Goal: Share content: Share content

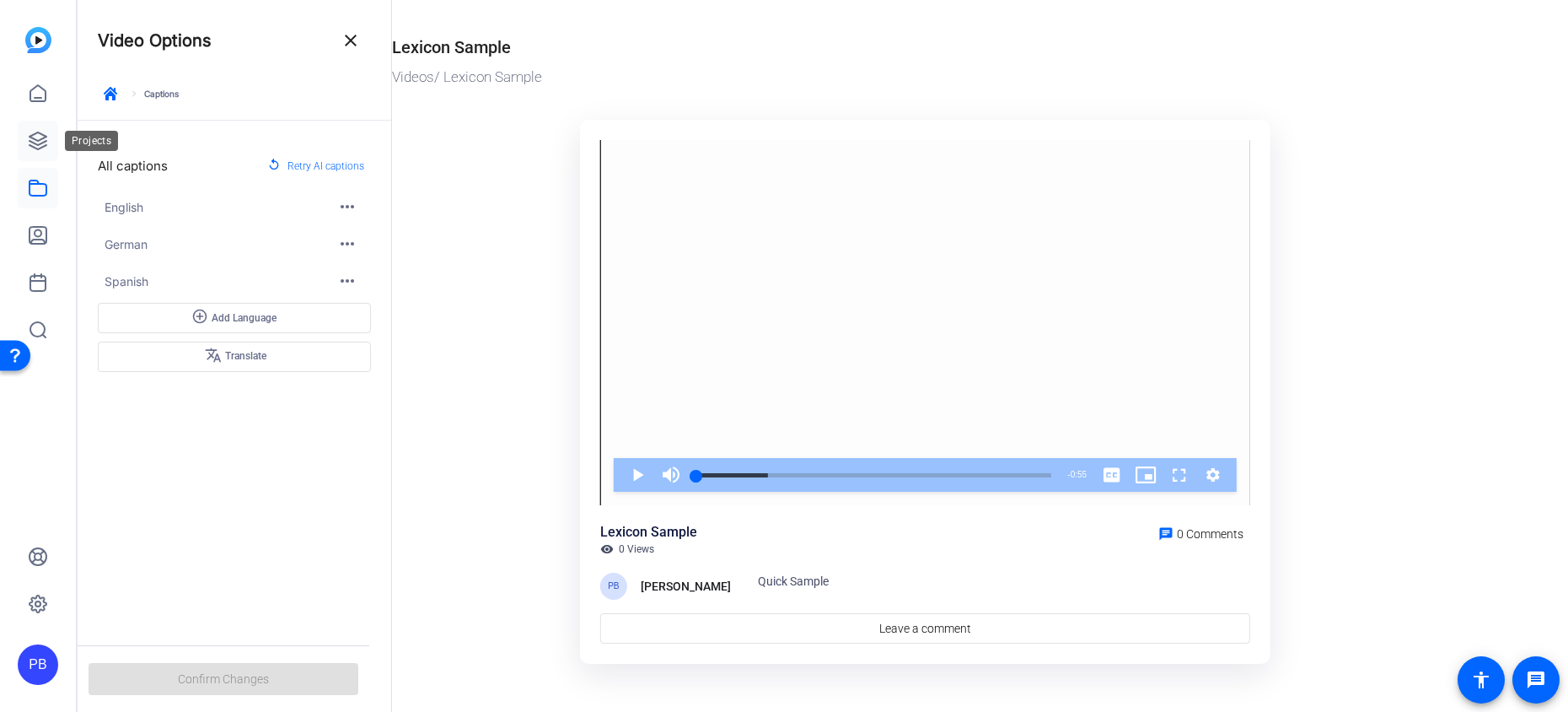
click at [37, 148] on icon at bounding box center [38, 141] width 16 height 16
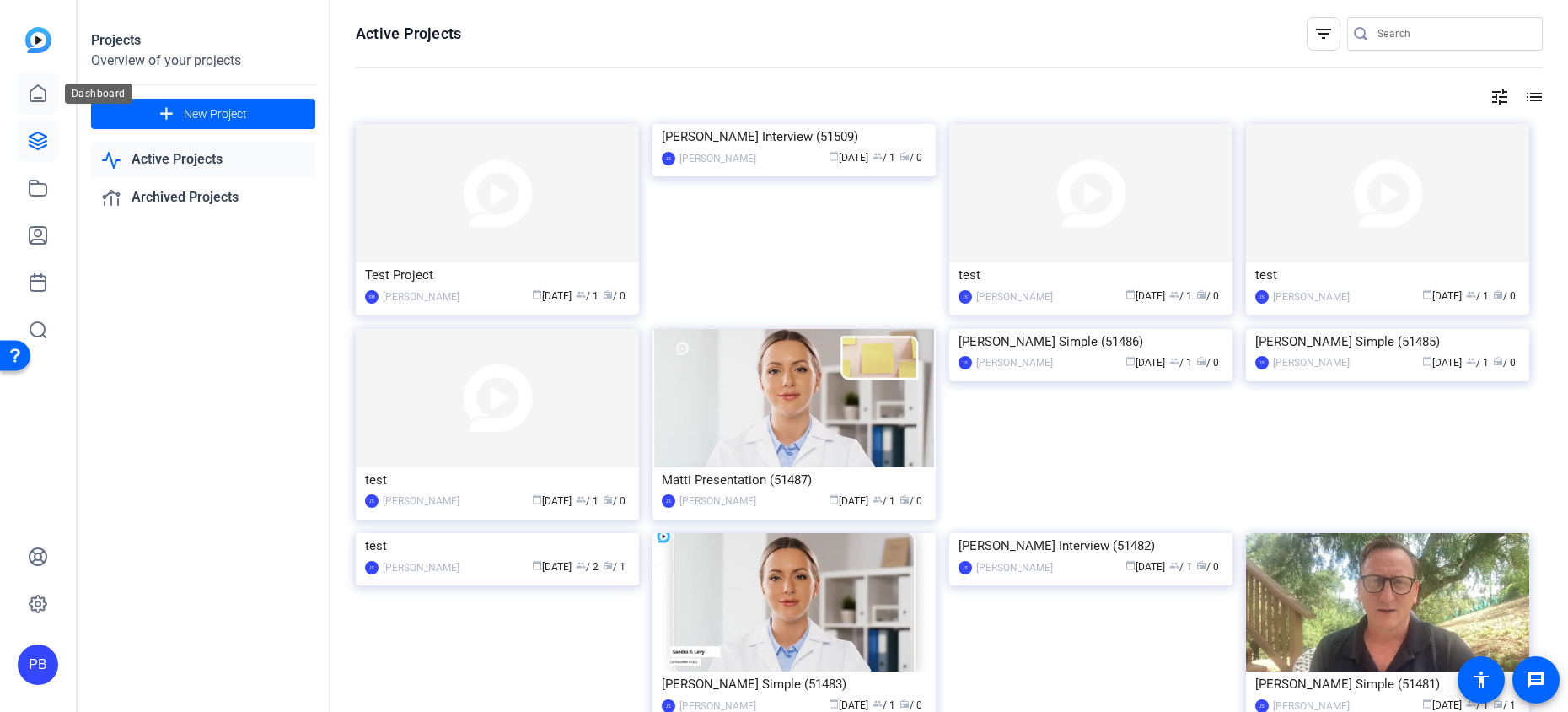
click at [38, 102] on icon at bounding box center [38, 93] width 20 height 20
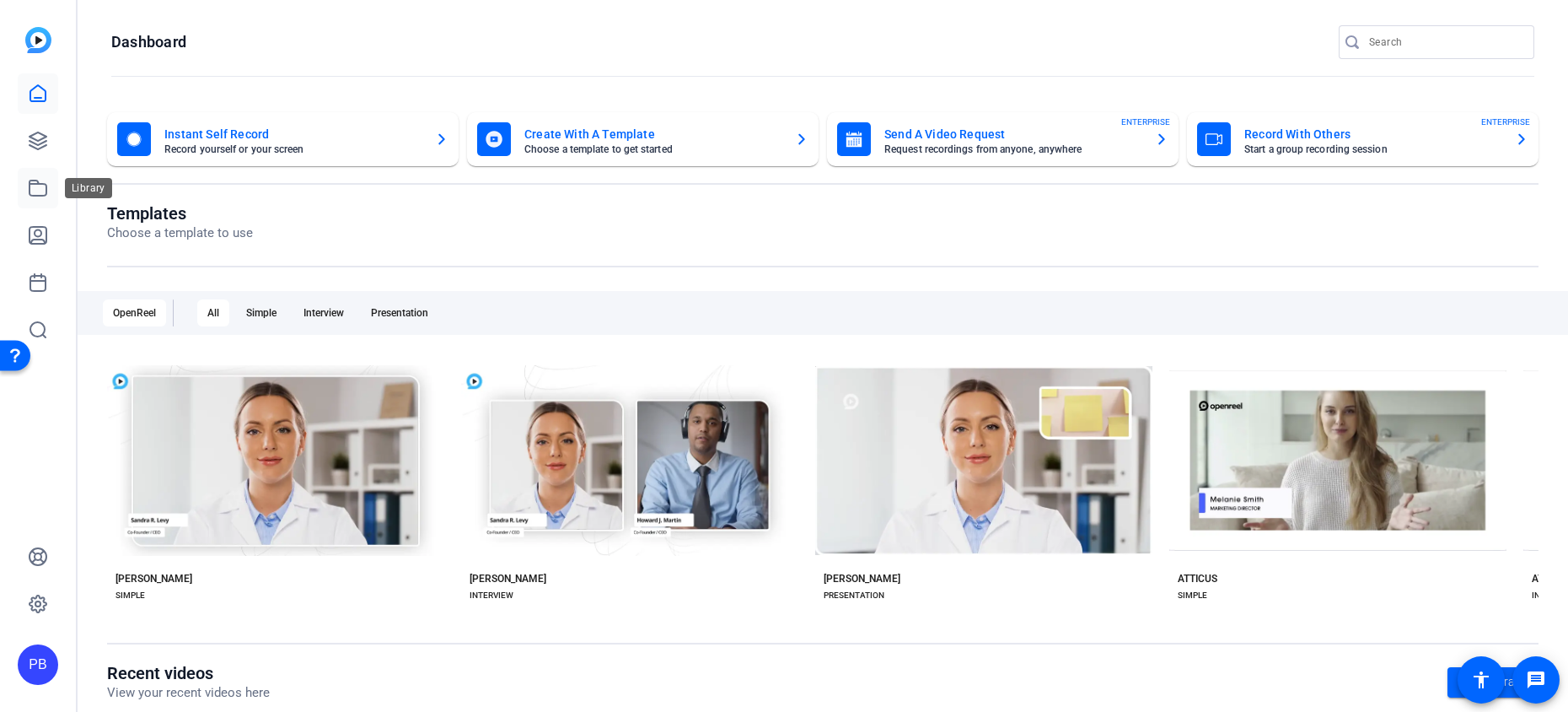
click at [38, 196] on icon at bounding box center [38, 188] width 16 height 16
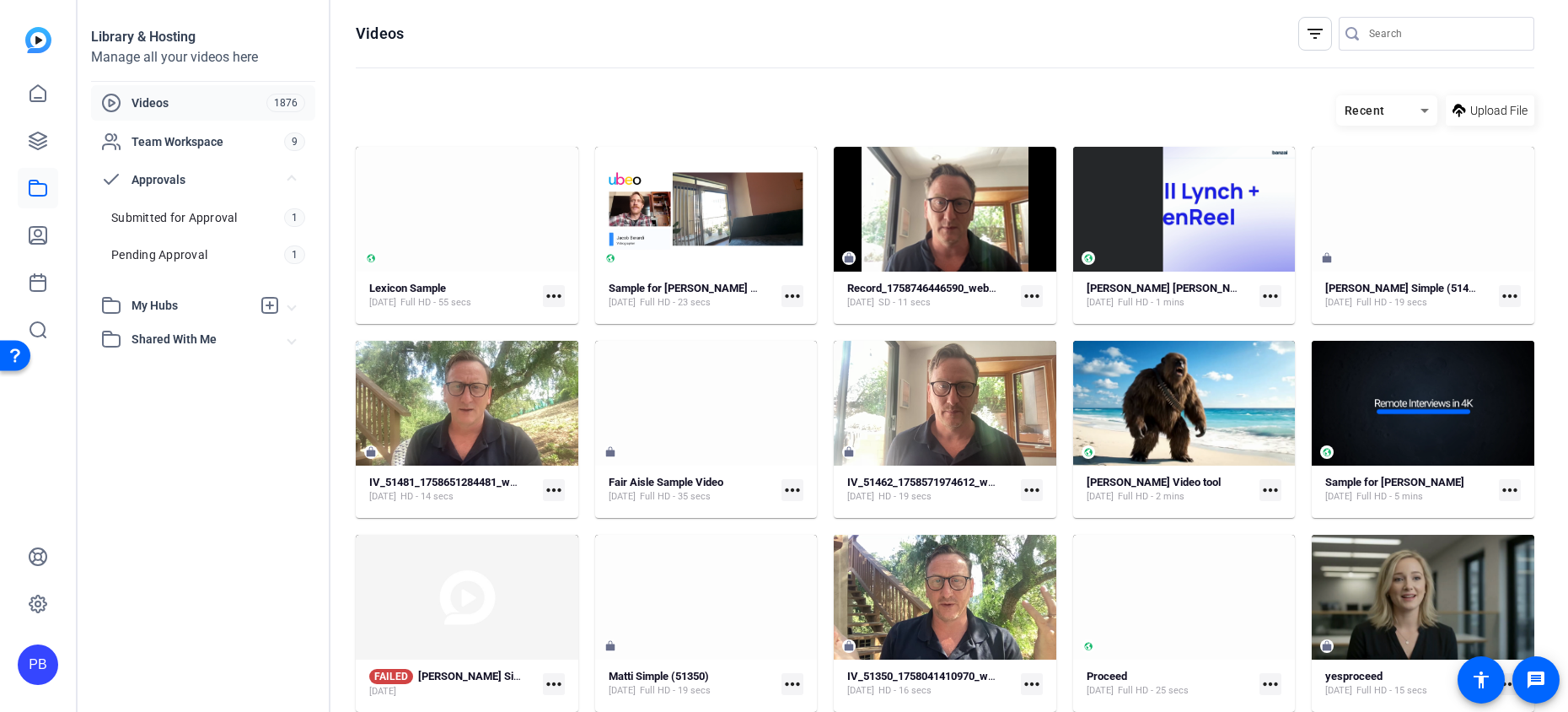
click at [219, 111] on div "Videos" at bounding box center [183, 103] width 165 height 20
click at [1320, 45] on div "filter_list" at bounding box center [1314, 33] width 34 height 34
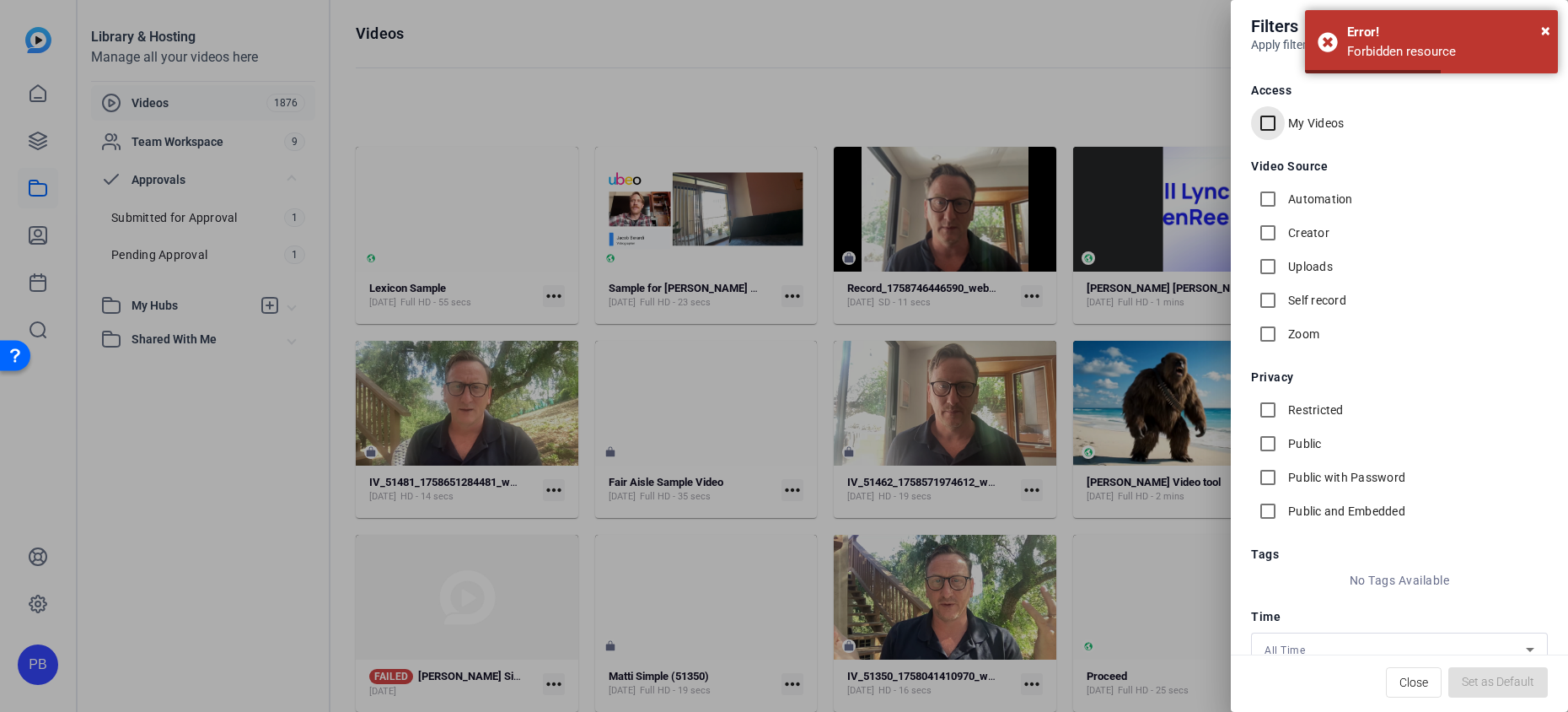
click at [1264, 127] on input "My Videos" at bounding box center [1268, 123] width 34 height 34
checkbox input "true"
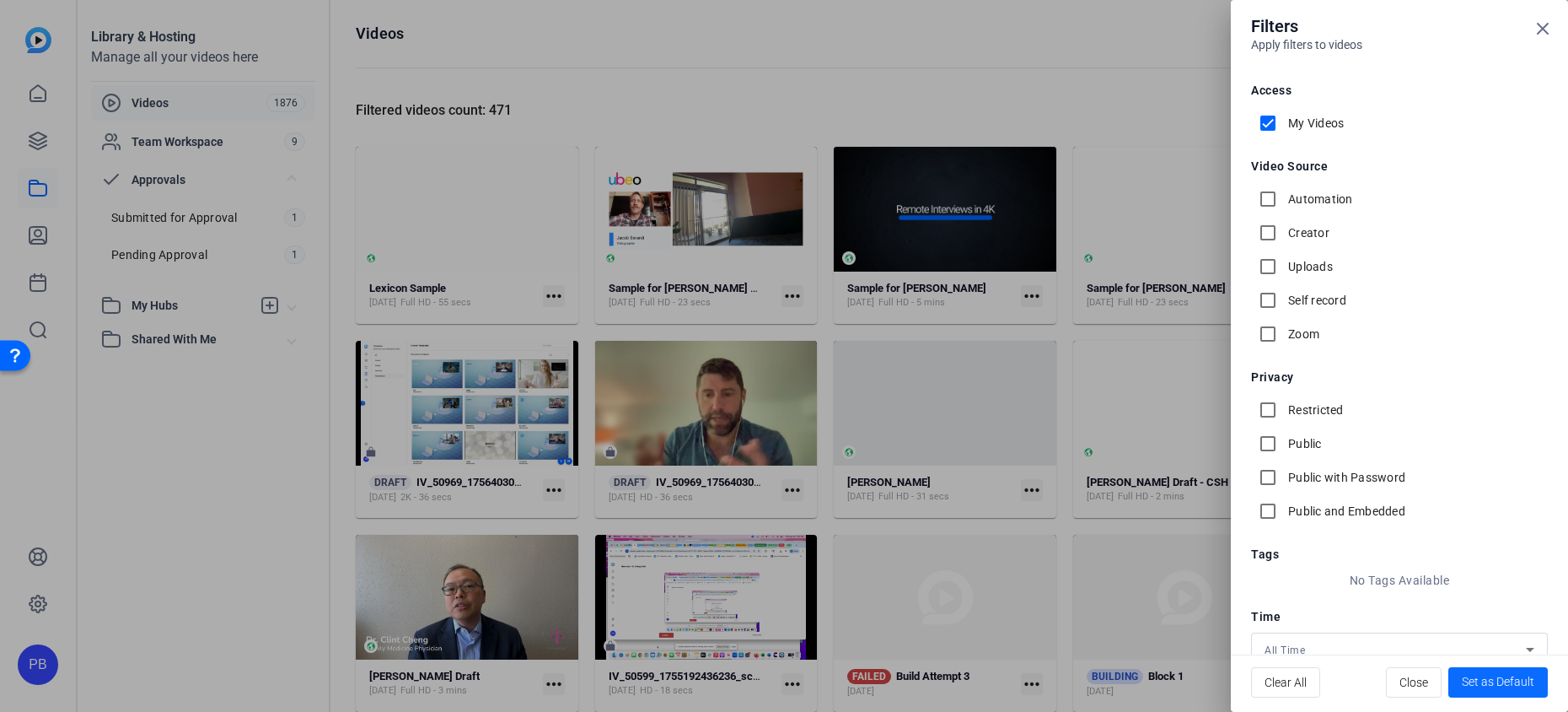
click at [1479, 678] on span "Set as Default" at bounding box center [1497, 682] width 72 height 17
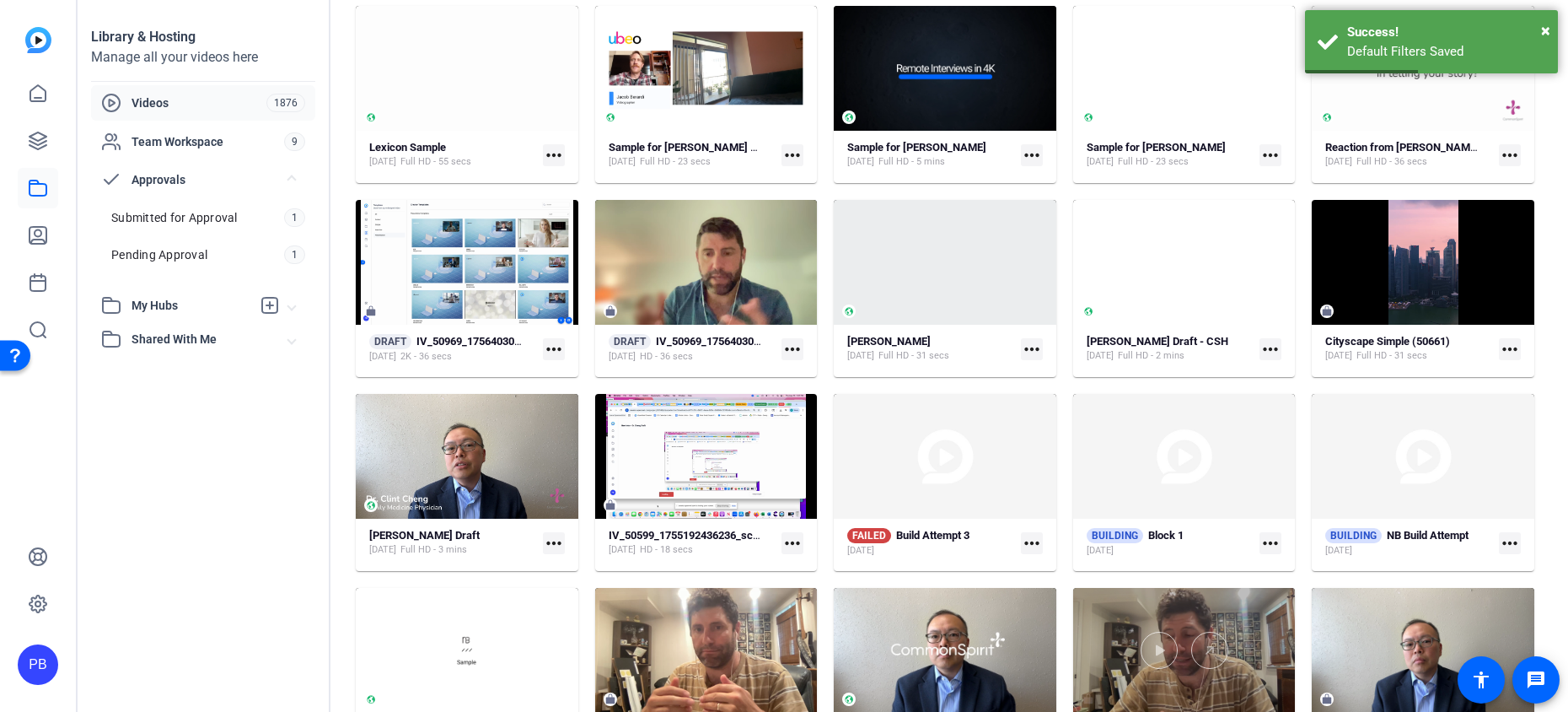
scroll to position [175, 0]
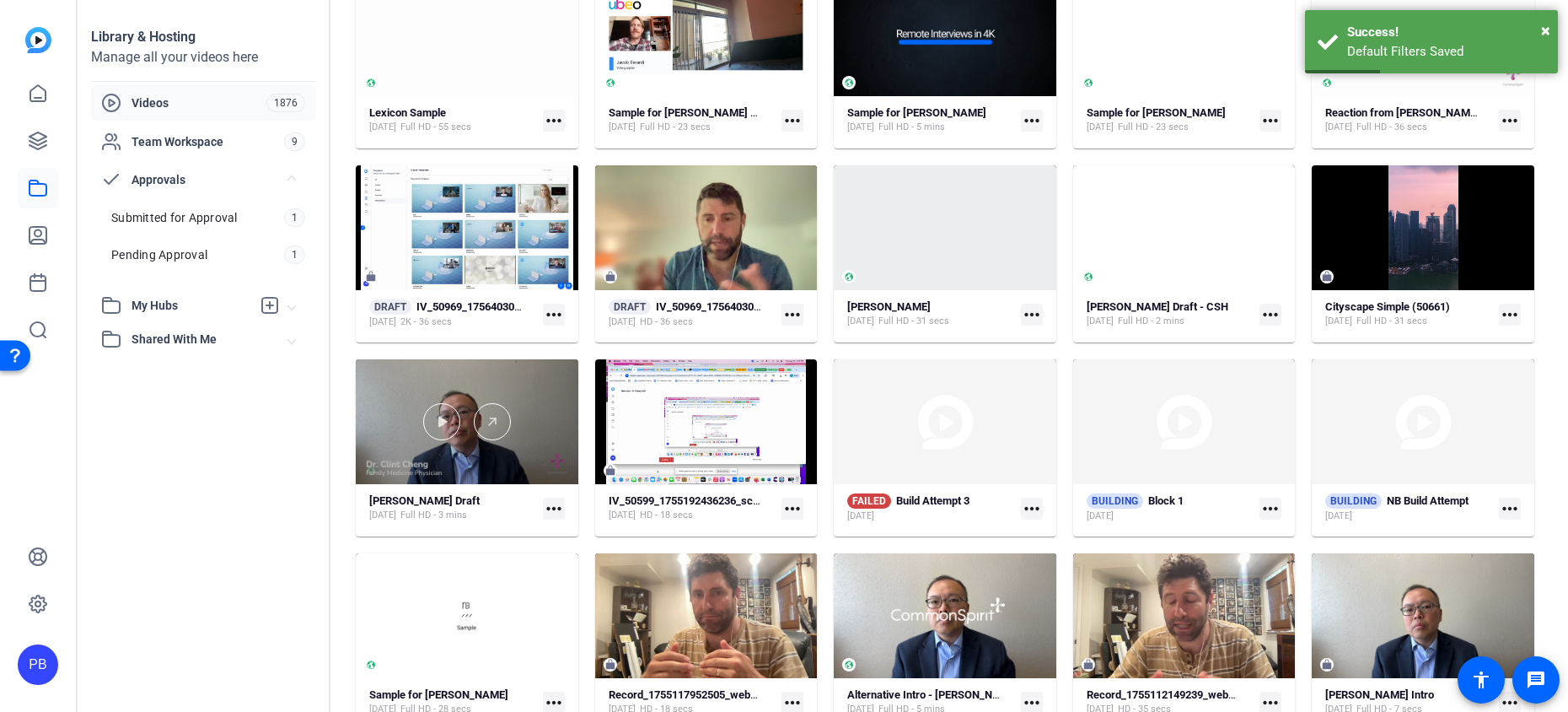
click at [541, 453] on div at bounding box center [466, 422] width 223 height 125
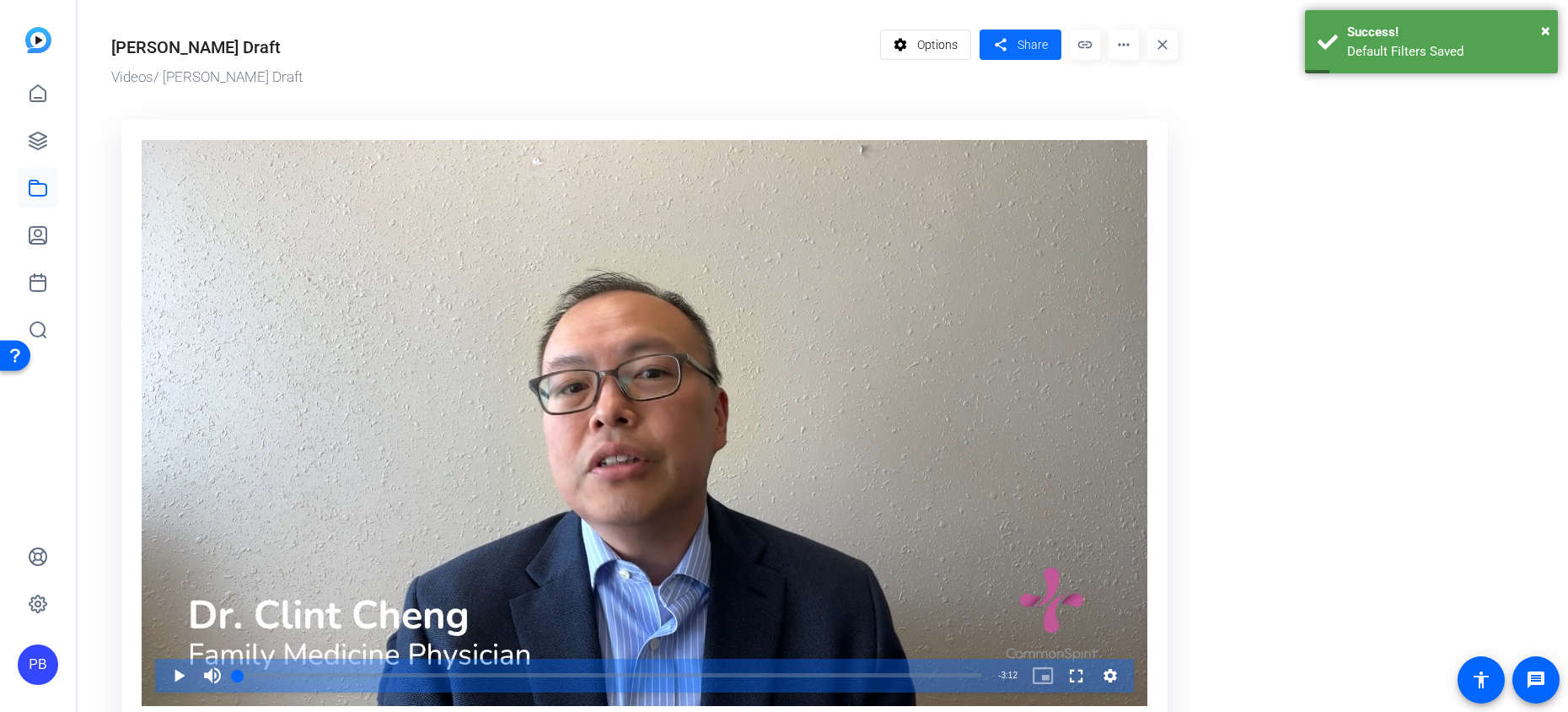
click at [1024, 46] on span "Share" at bounding box center [1032, 45] width 30 height 17
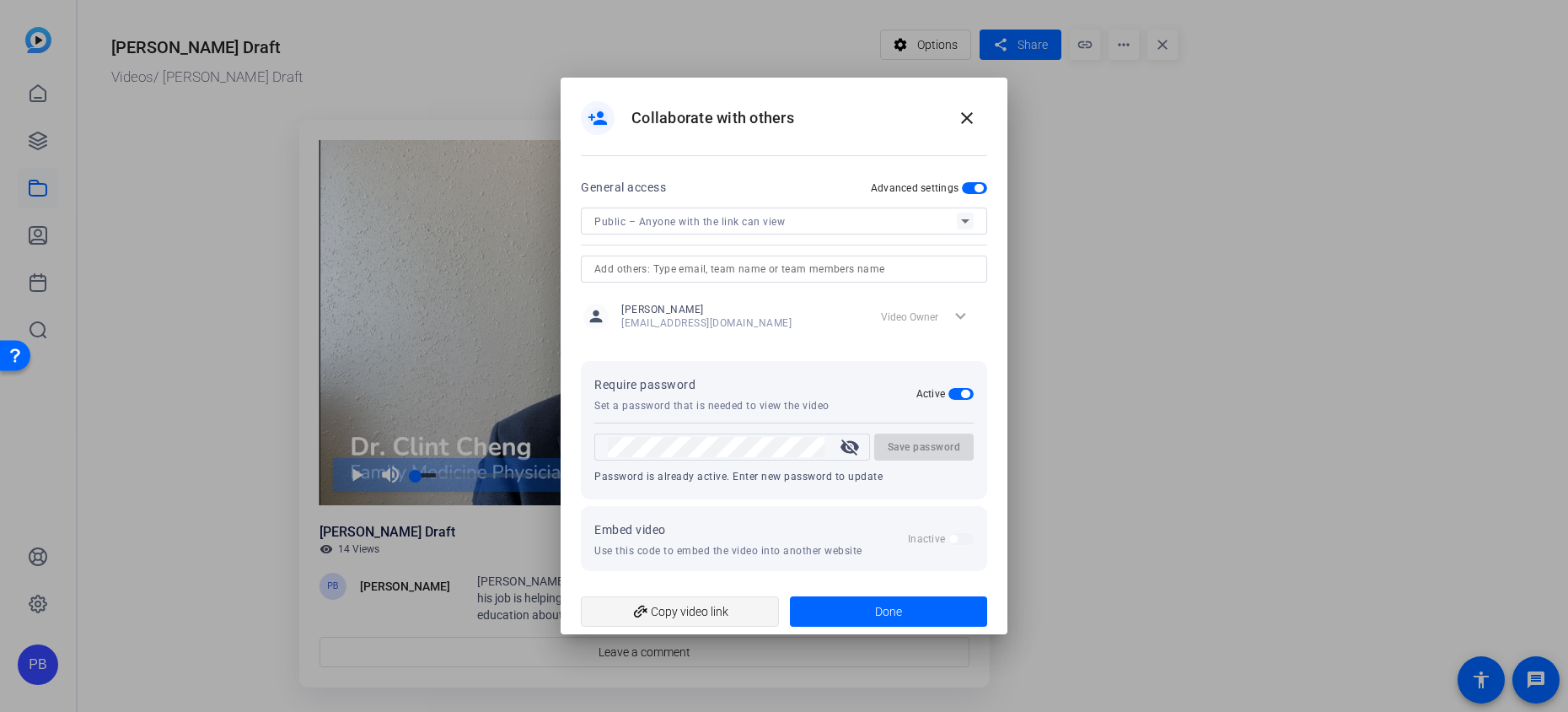
click at [734, 608] on span "add_link Copy video link" at bounding box center [680, 611] width 171 height 32
click at [964, 107] on span at bounding box center [967, 118] width 40 height 40
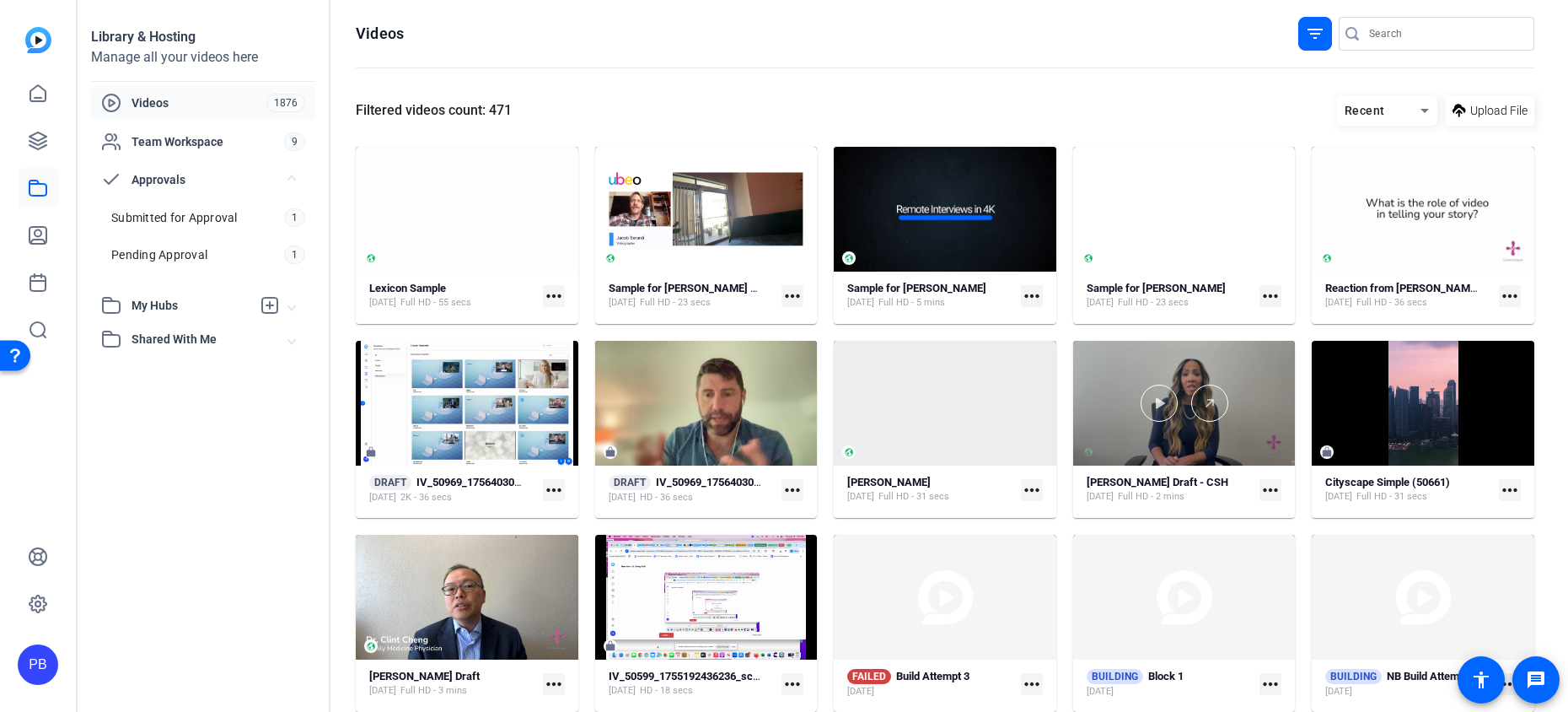
click at [1238, 444] on div at bounding box center [1184, 403] width 223 height 125
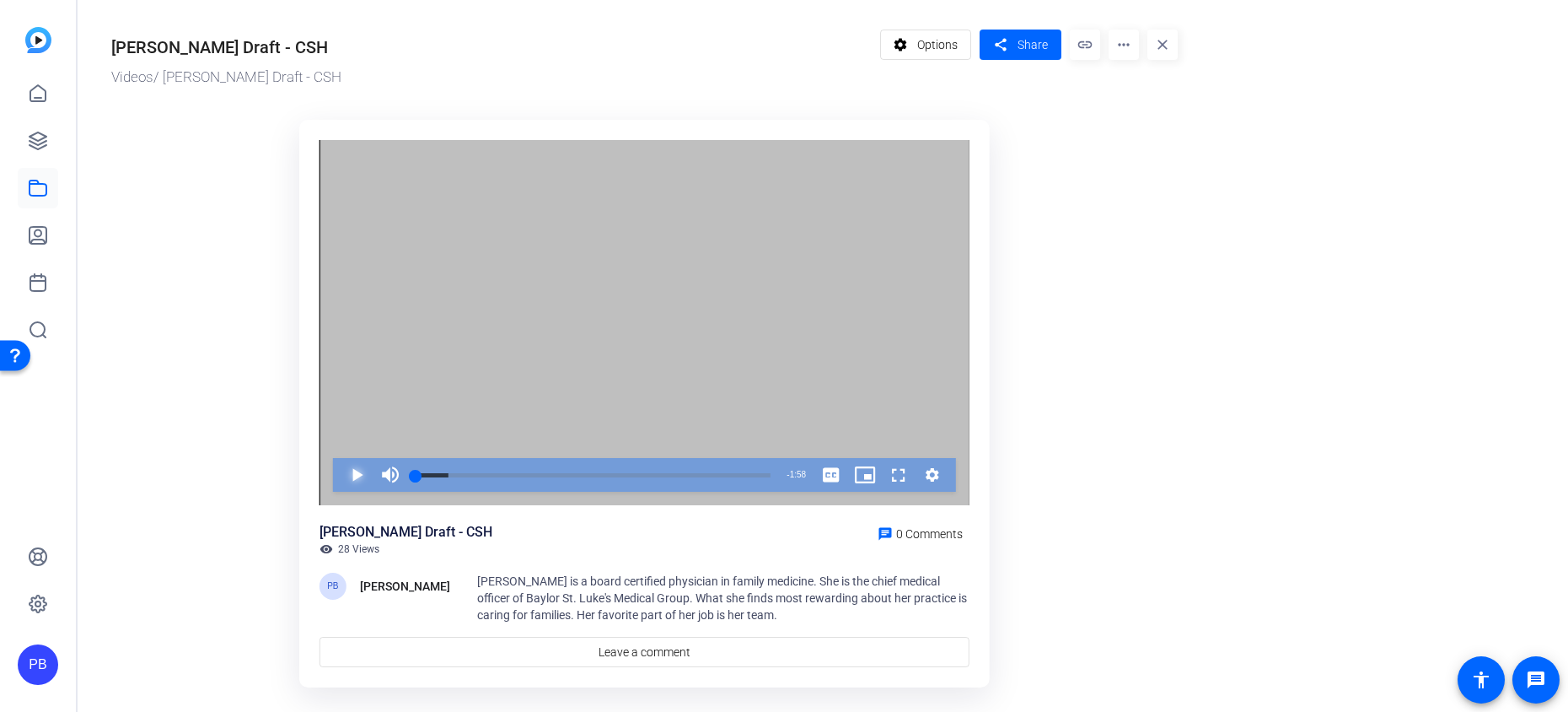
click at [340, 480] on span "Video Player" at bounding box center [340, 475] width 0 height 34
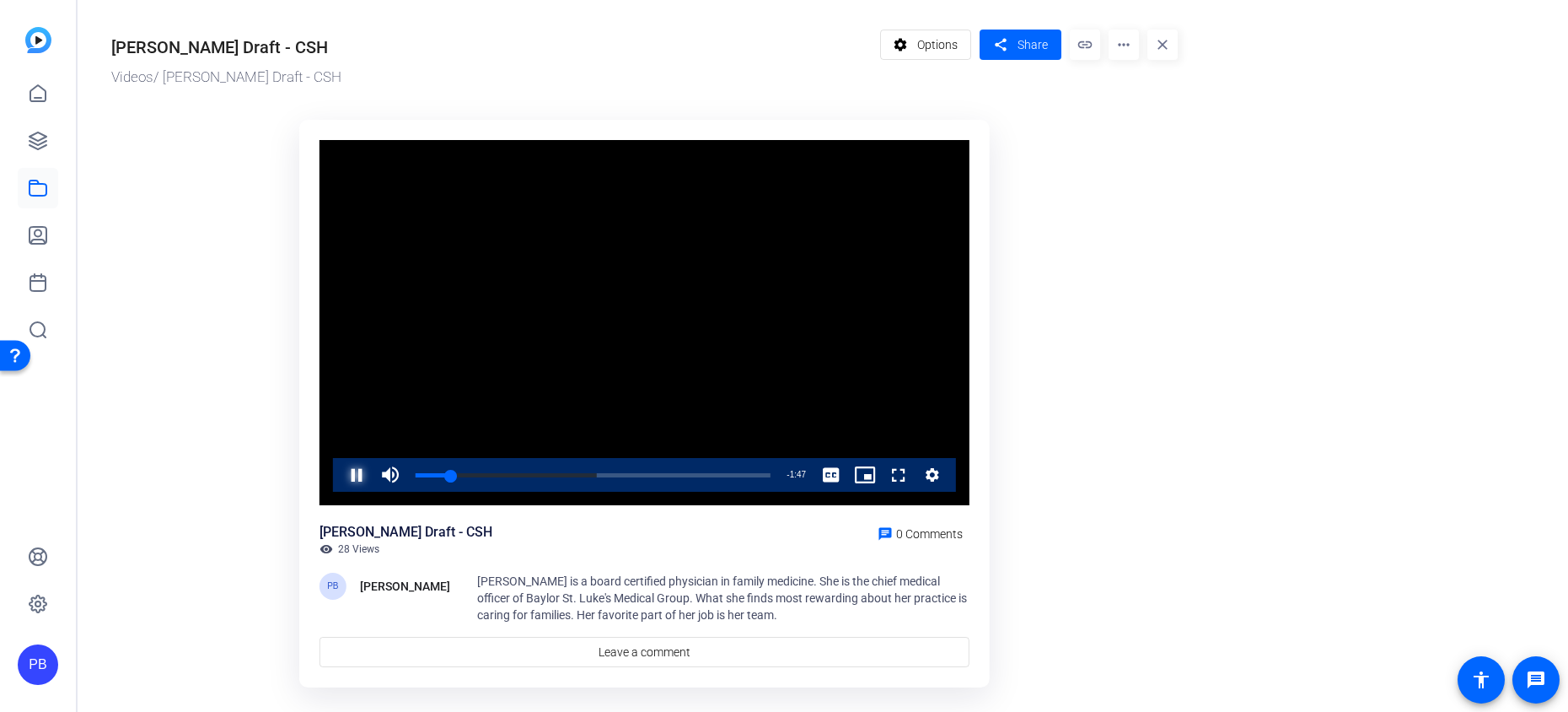
click at [340, 474] on span "Video Player" at bounding box center [340, 475] width 0 height 34
click at [931, 49] on span "Options" at bounding box center [937, 44] width 40 height 32
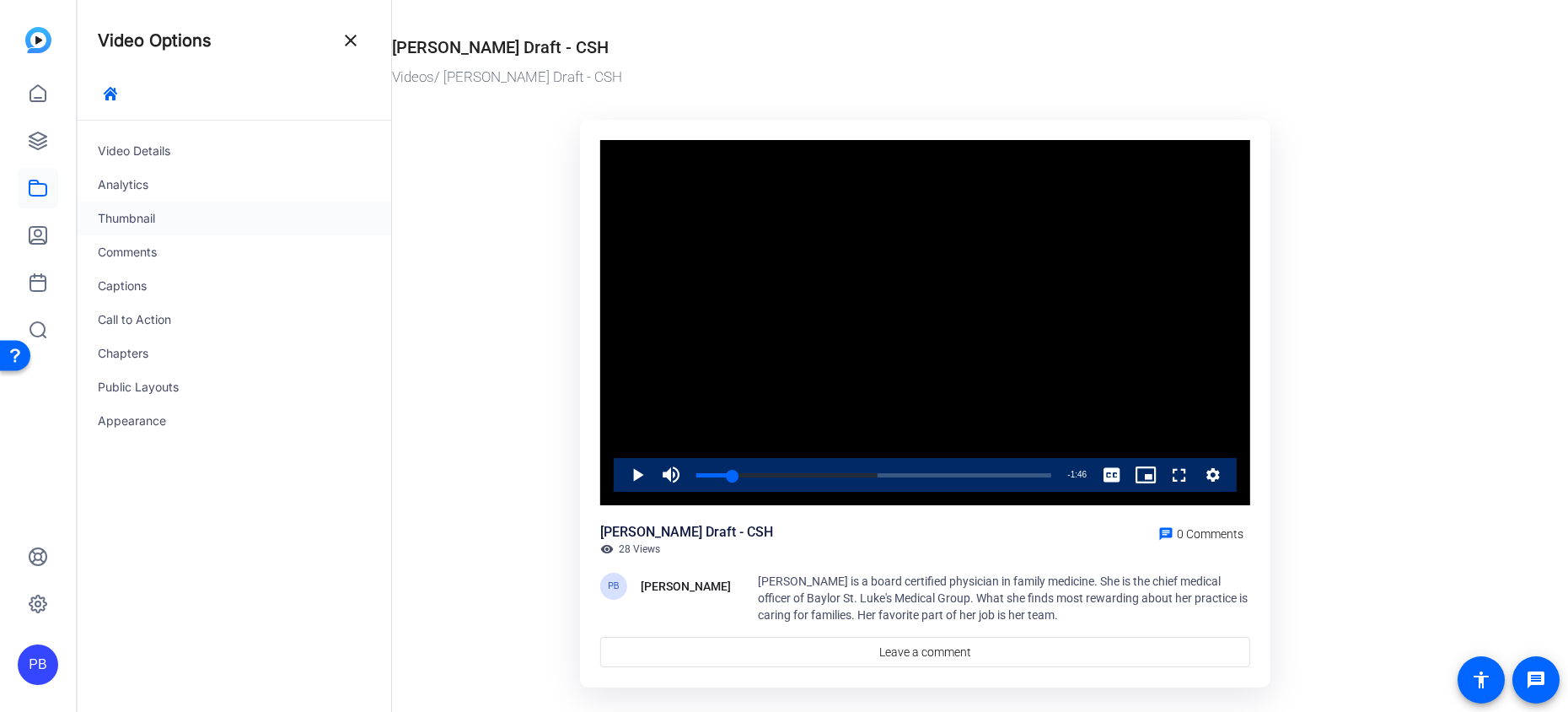
click at [201, 219] on div "Thumbnail" at bounding box center [234, 218] width 313 height 34
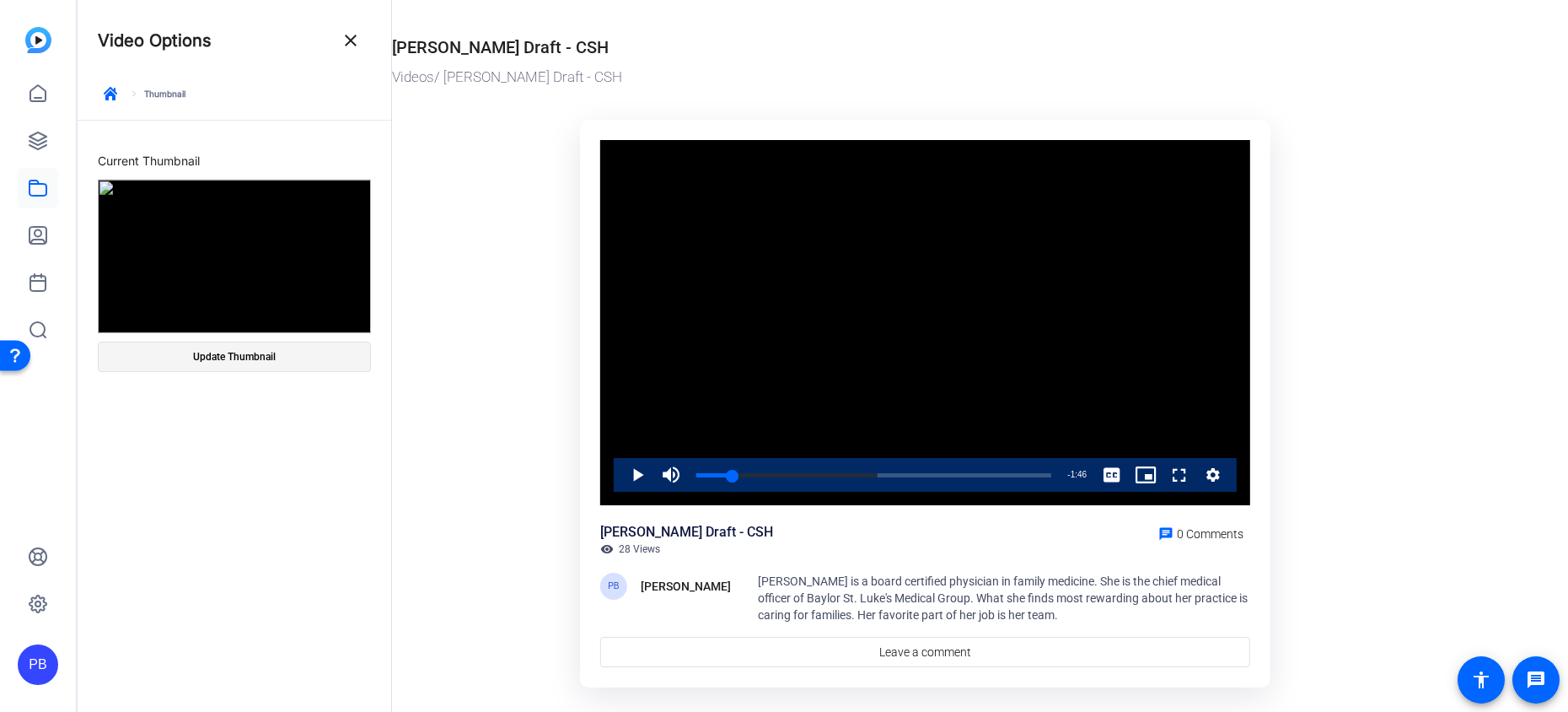
click at [267, 357] on span "Update Thumbnail" at bounding box center [234, 356] width 82 height 14
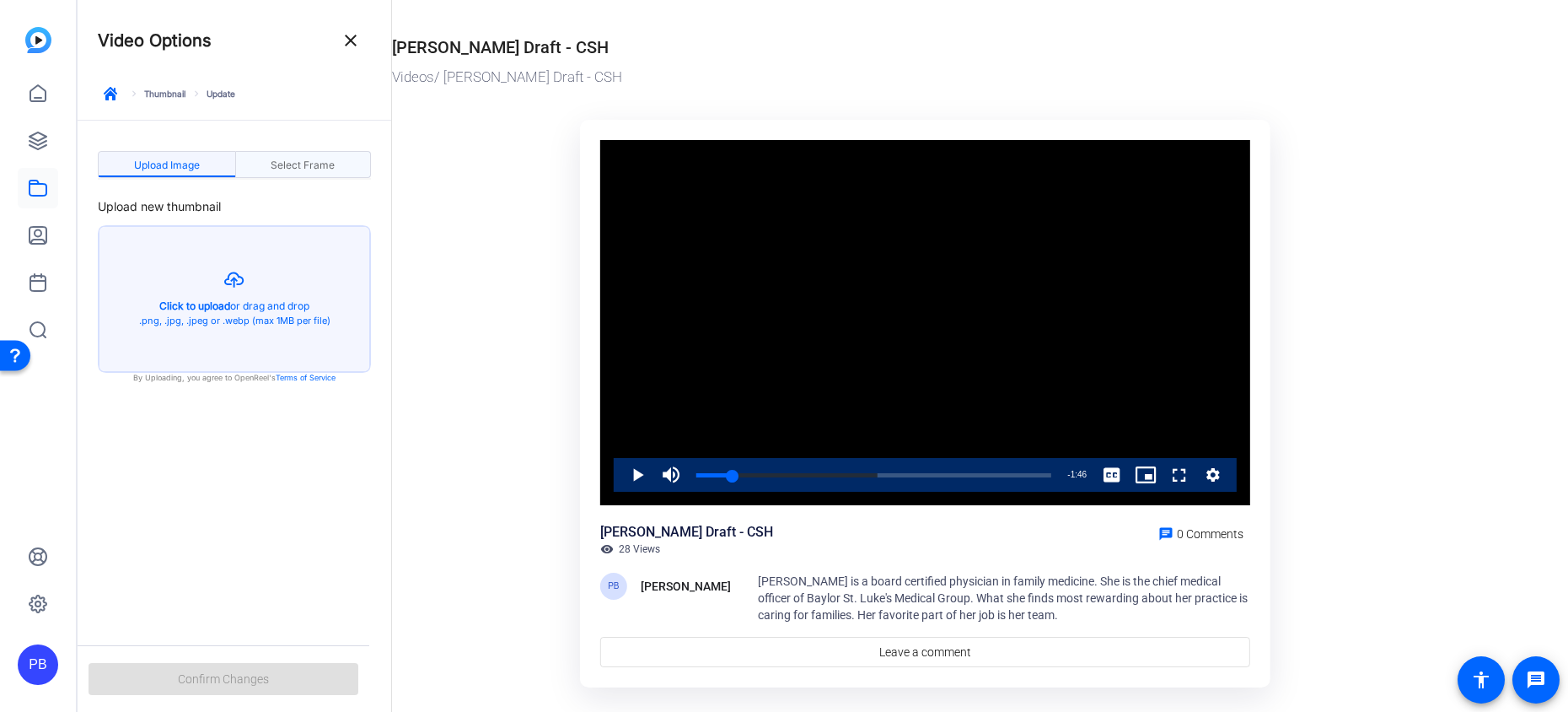
click at [330, 168] on span "Select Frame" at bounding box center [302, 165] width 64 height 10
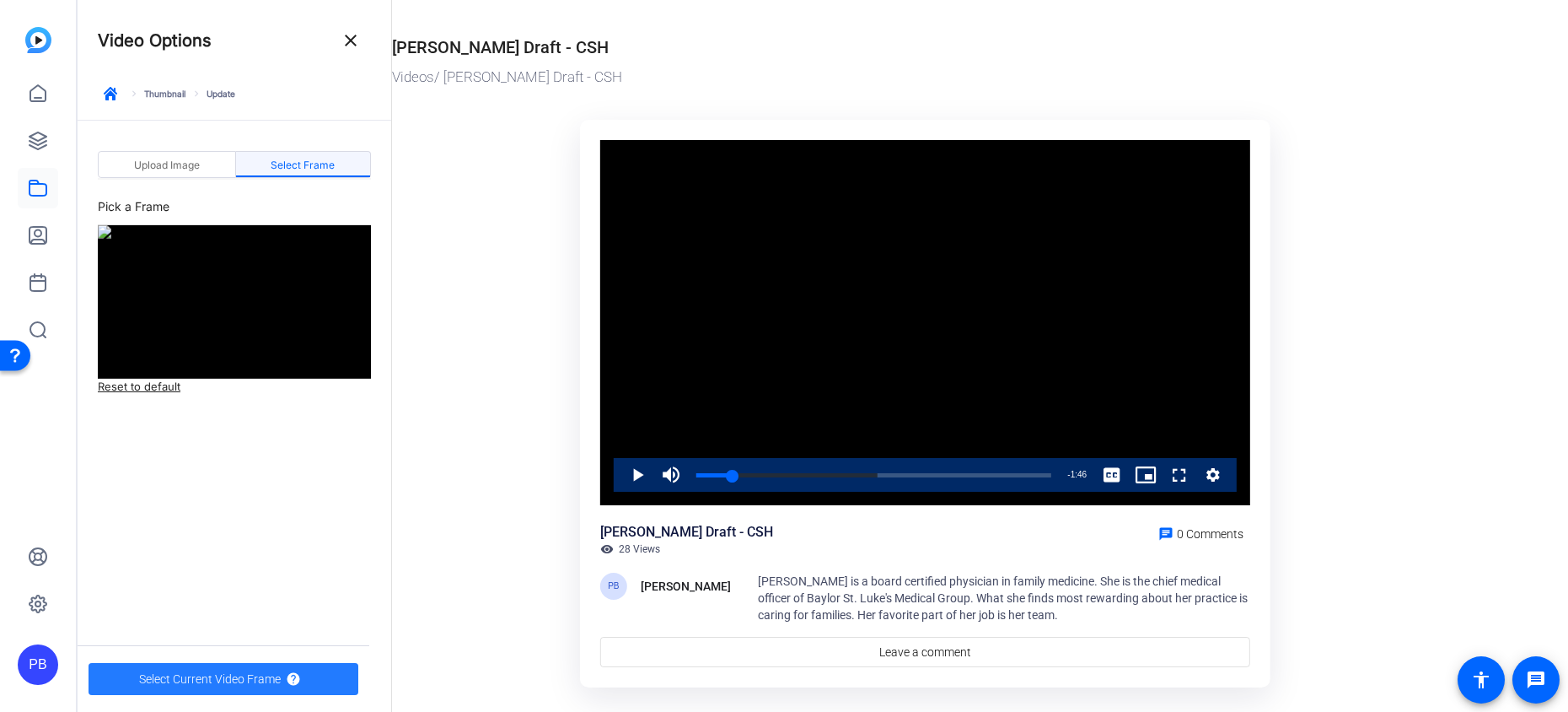
click at [223, 675] on span "Select Current Video Frame" at bounding box center [210, 678] width 142 height 32
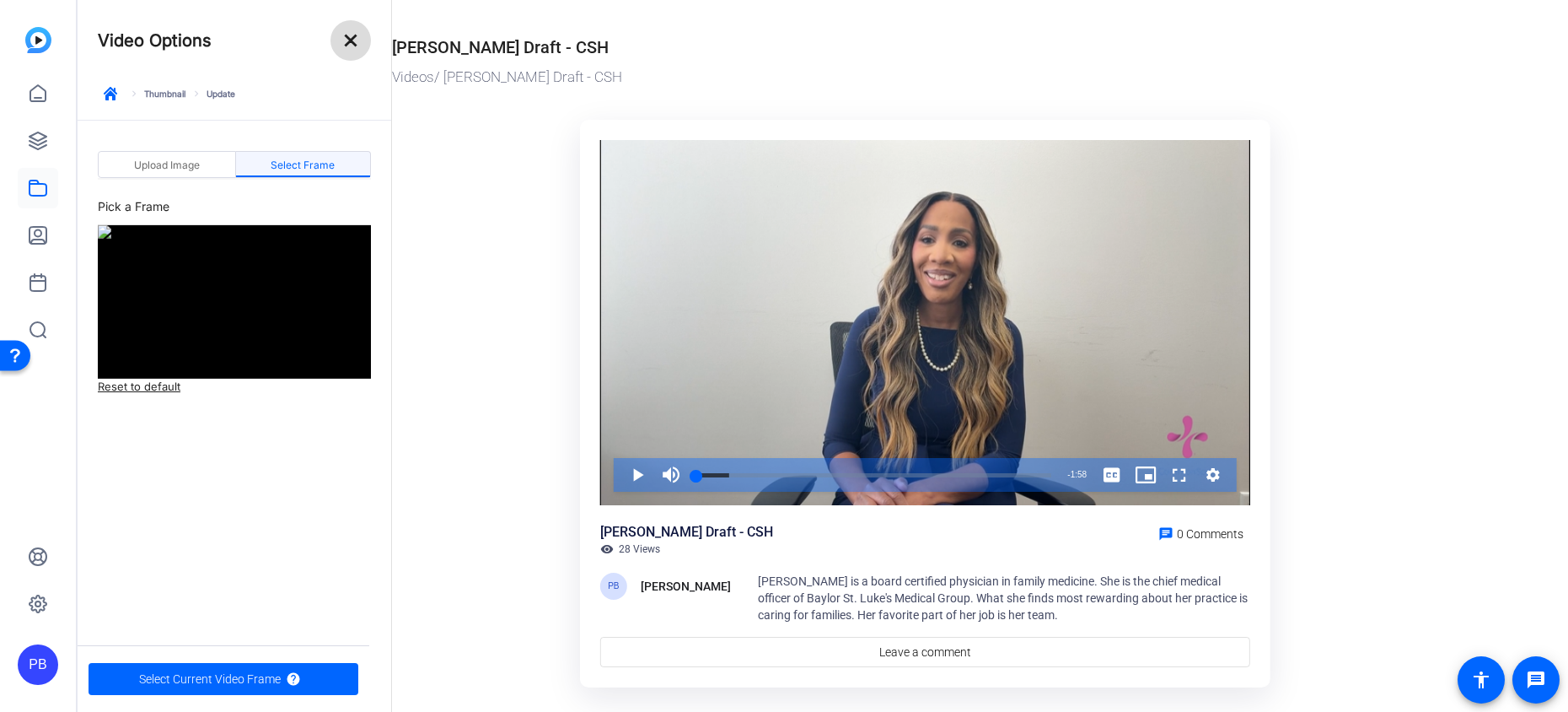
click at [354, 44] on mat-icon "close" at bounding box center [351, 40] width 20 height 20
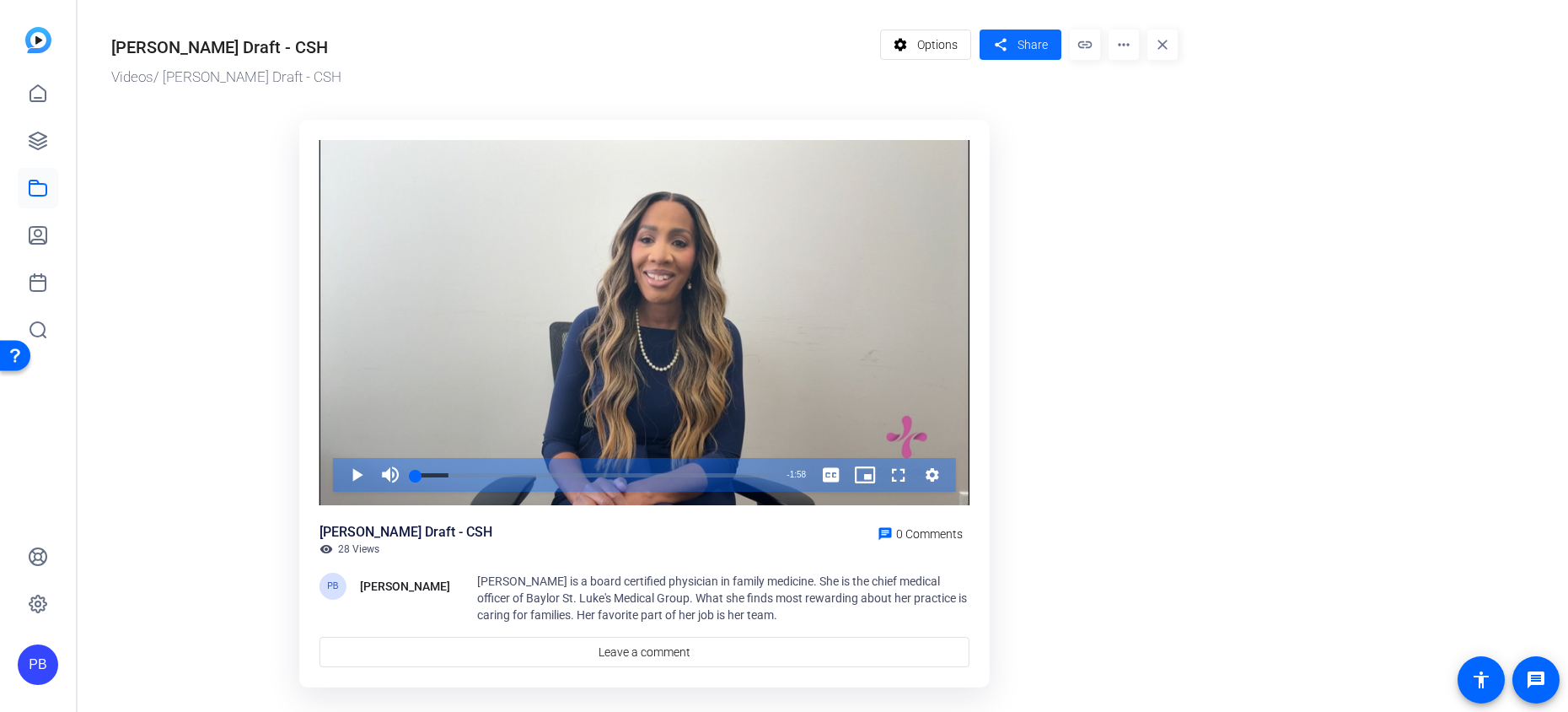
click at [1030, 48] on span "Share" at bounding box center [1032, 45] width 30 height 17
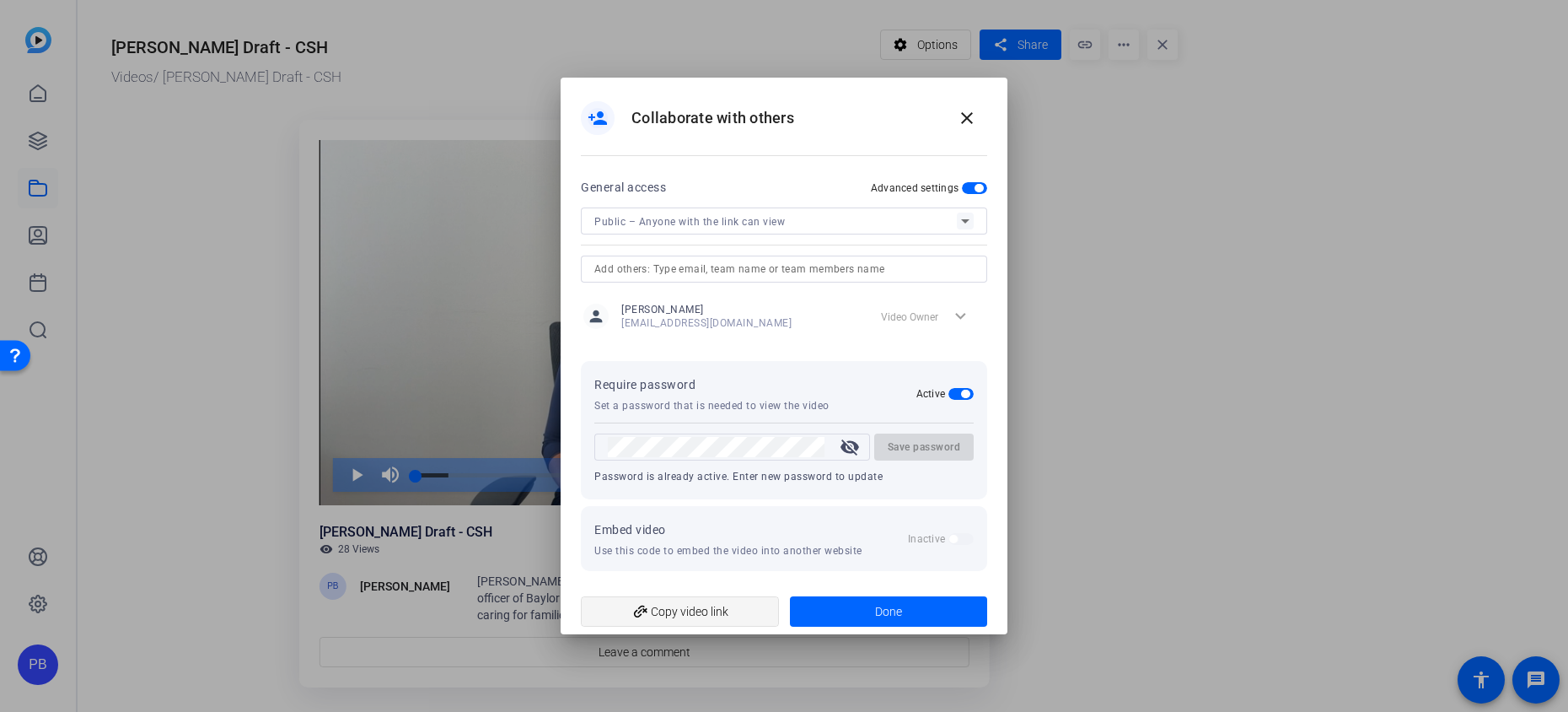
click at [717, 609] on span "add_link Copy video link" at bounding box center [680, 611] width 171 height 32
